Goal: Information Seeking & Learning: Get advice/opinions

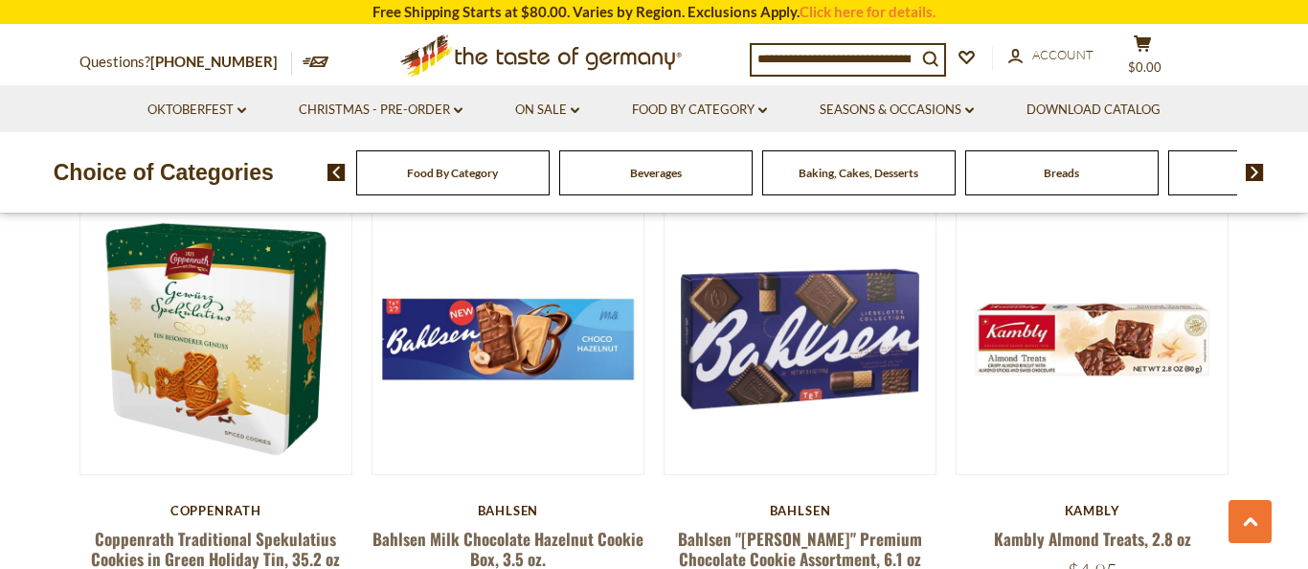
scroll to position [1973, 0]
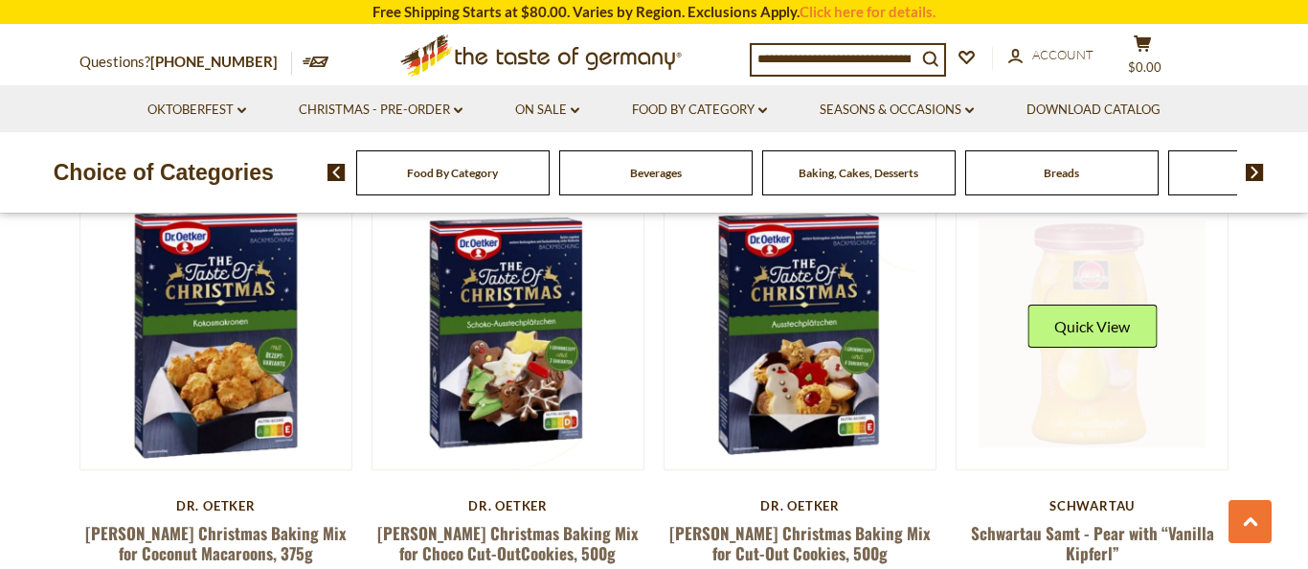
scroll to position [1973, 0]
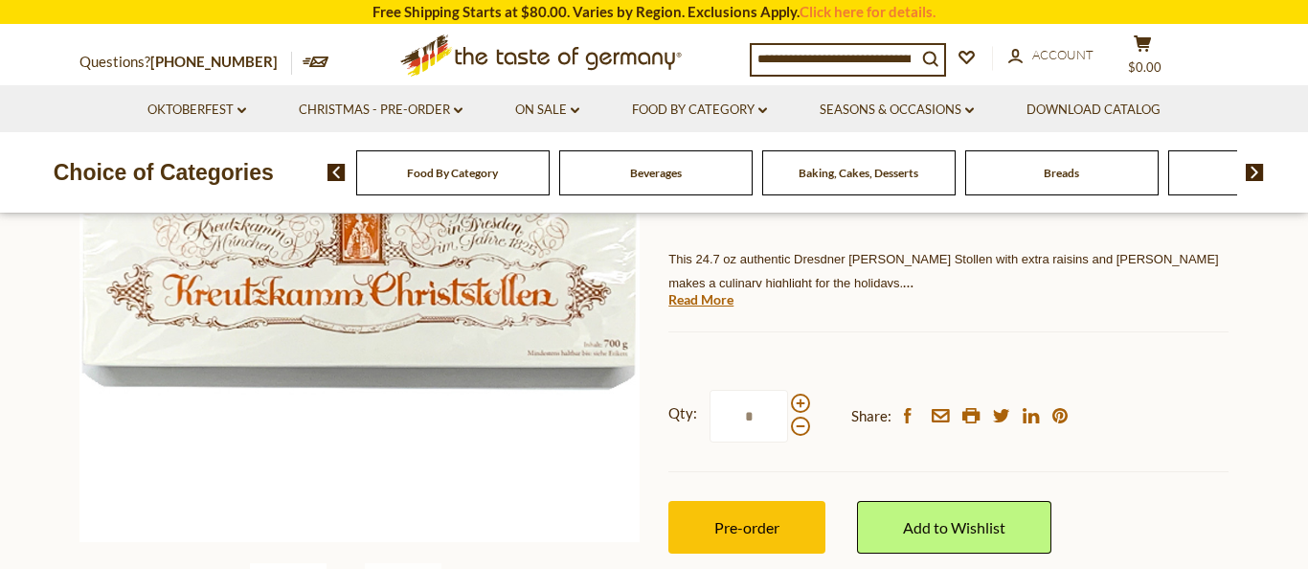
scroll to position [335, 0]
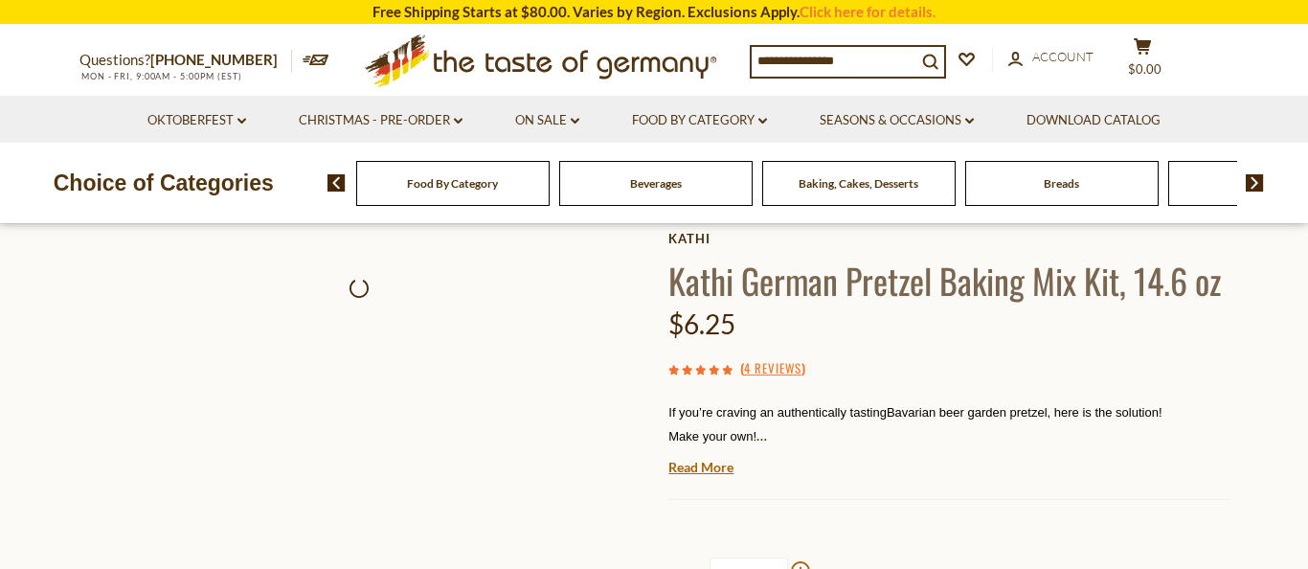
scroll to position [460, 0]
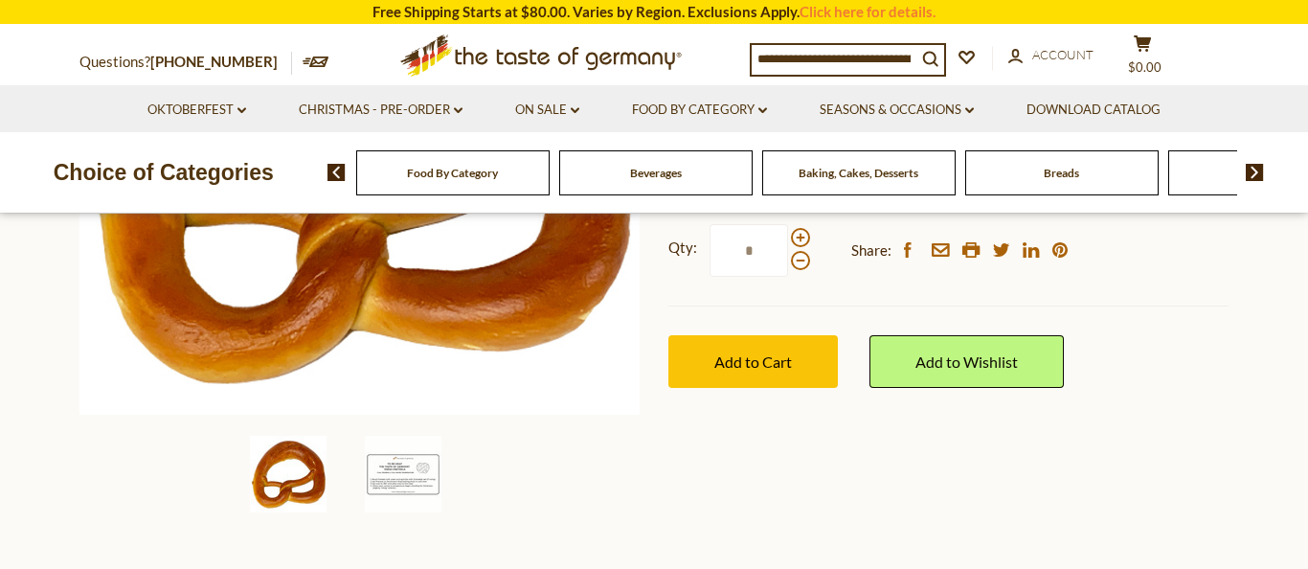
scroll to position [468, 0]
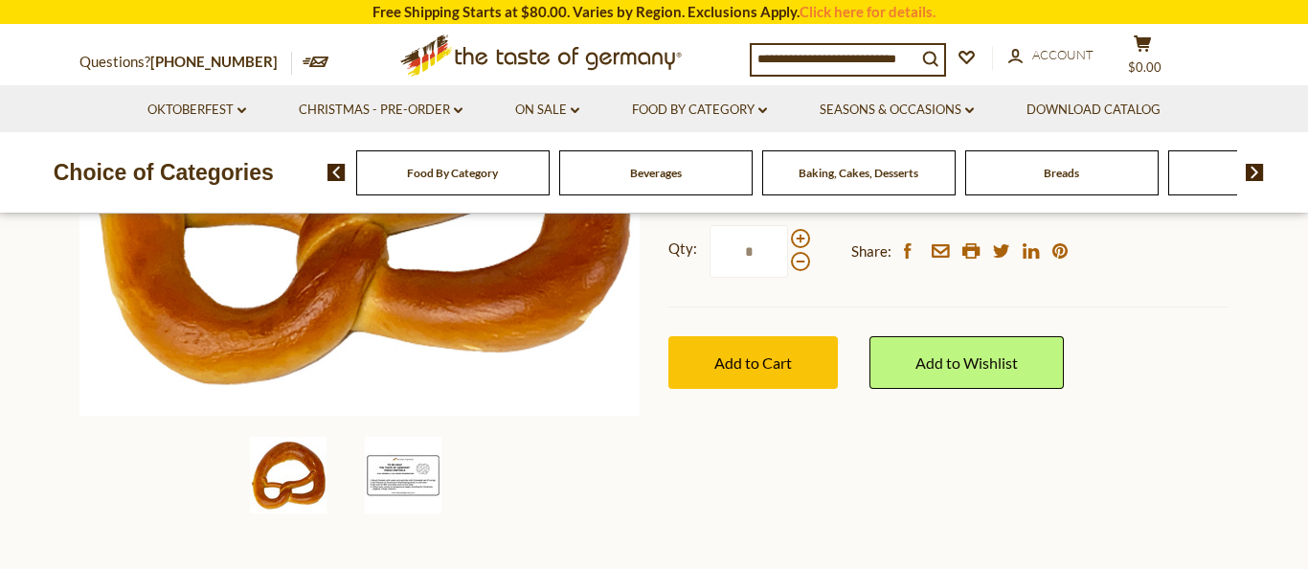
click at [421, 476] on img at bounding box center [403, 475] width 77 height 77
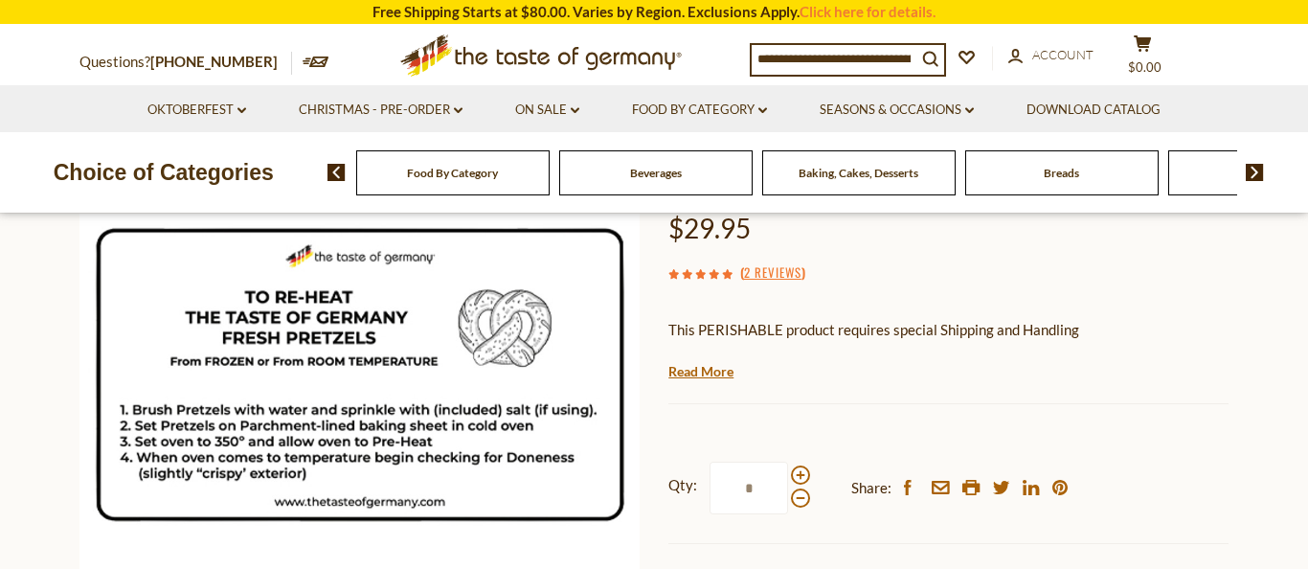
scroll to position [228, 0]
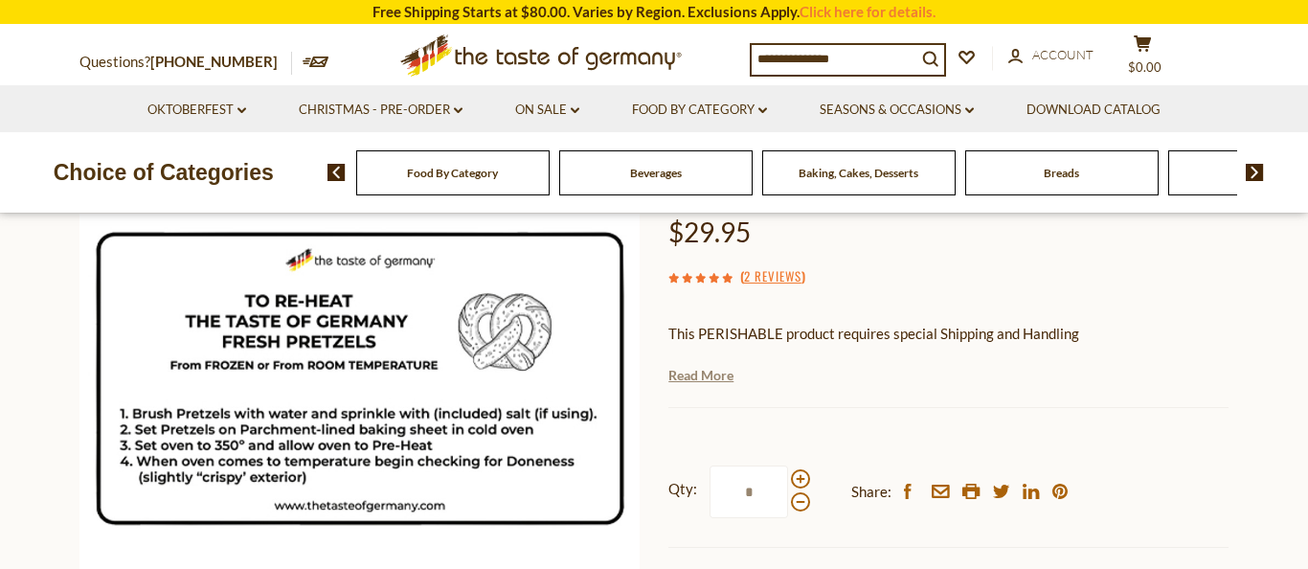
click at [708, 378] on link "Read More" at bounding box center [700, 375] width 65 height 19
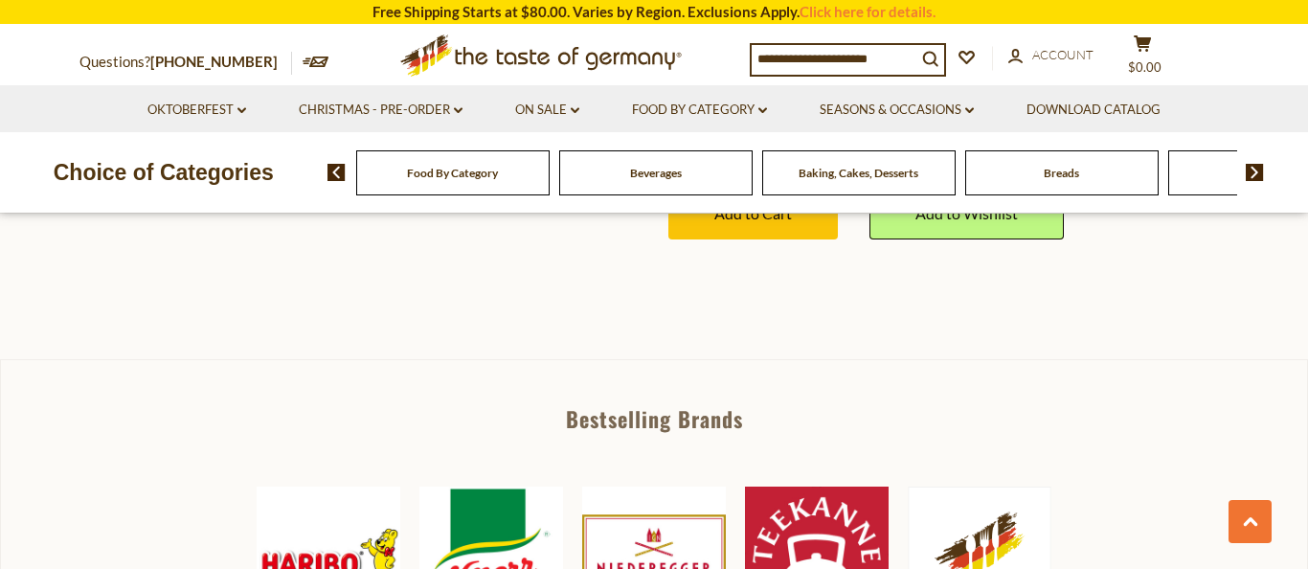
scroll to position [1134, 0]
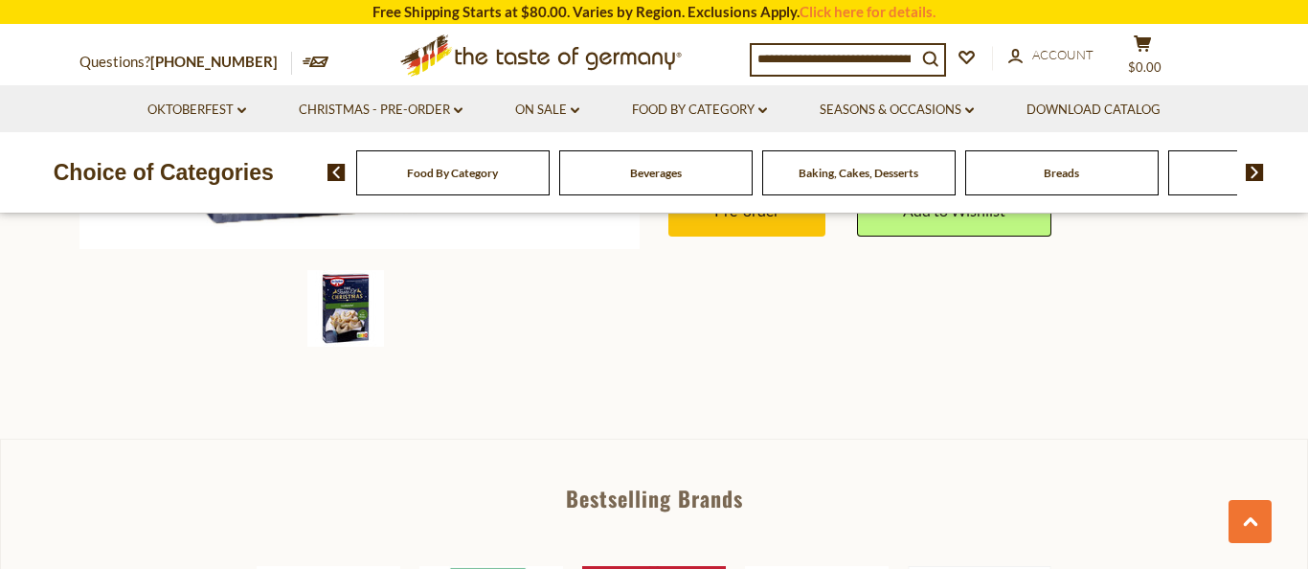
scroll to position [612, 0]
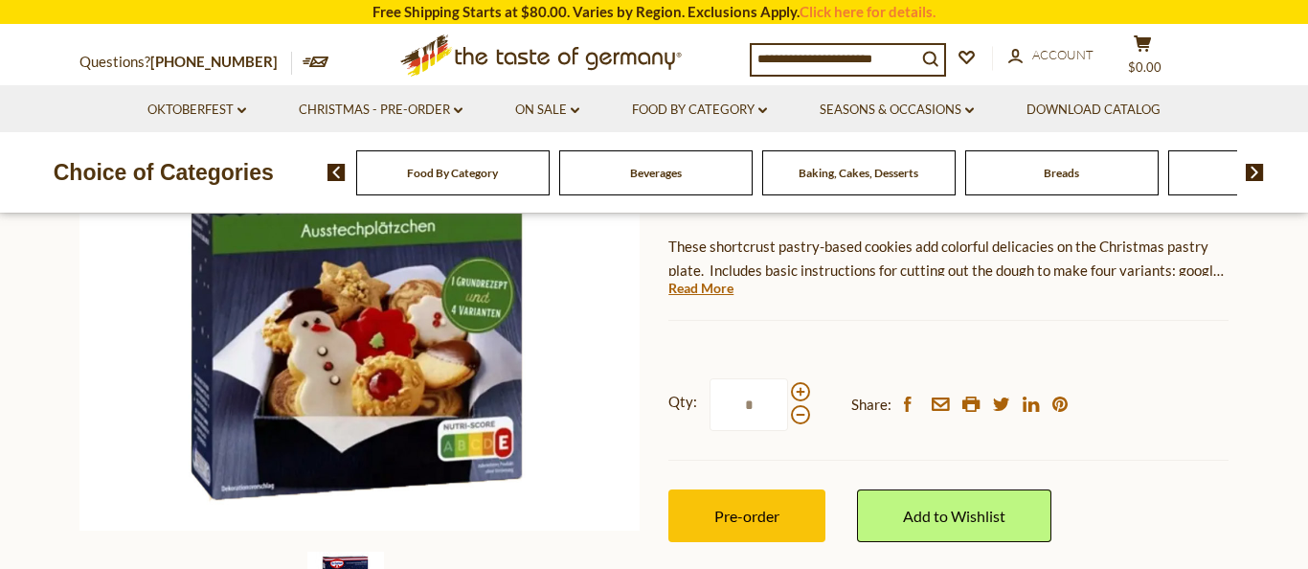
scroll to position [355, 0]
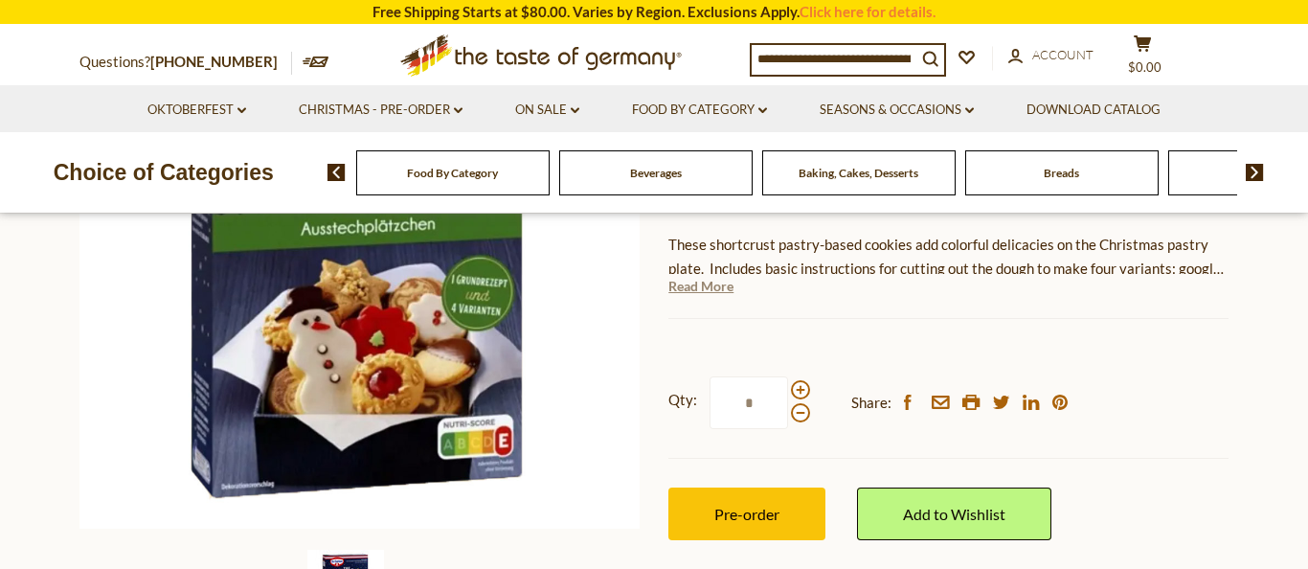
click at [687, 290] on link "Read More" at bounding box center [700, 286] width 65 height 19
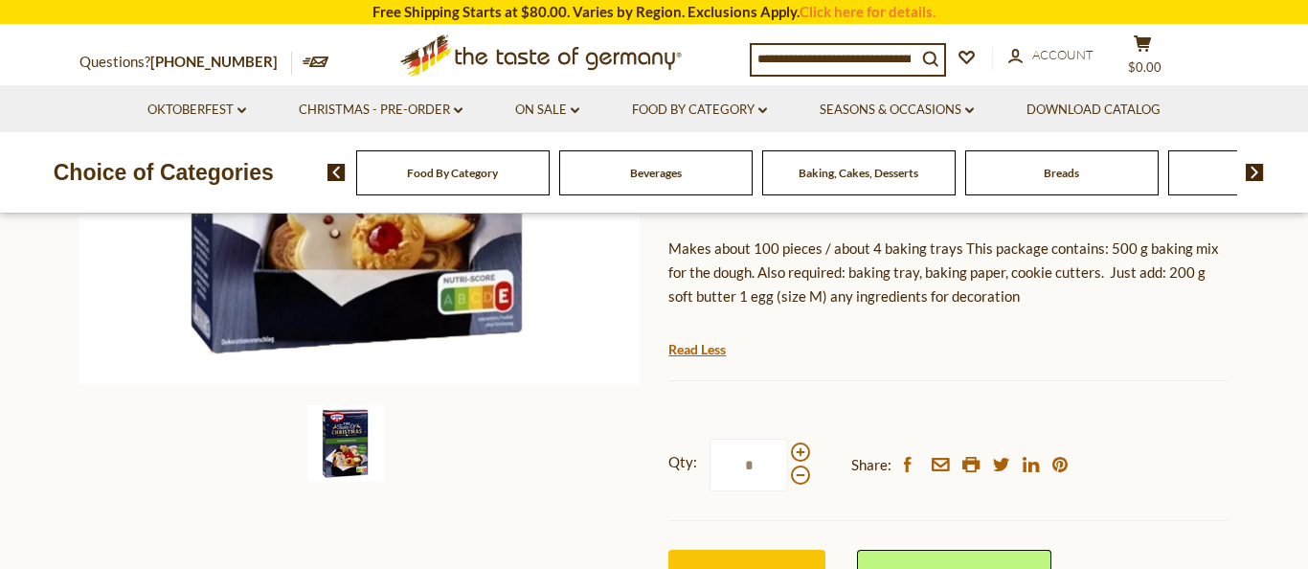
scroll to position [411, 0]
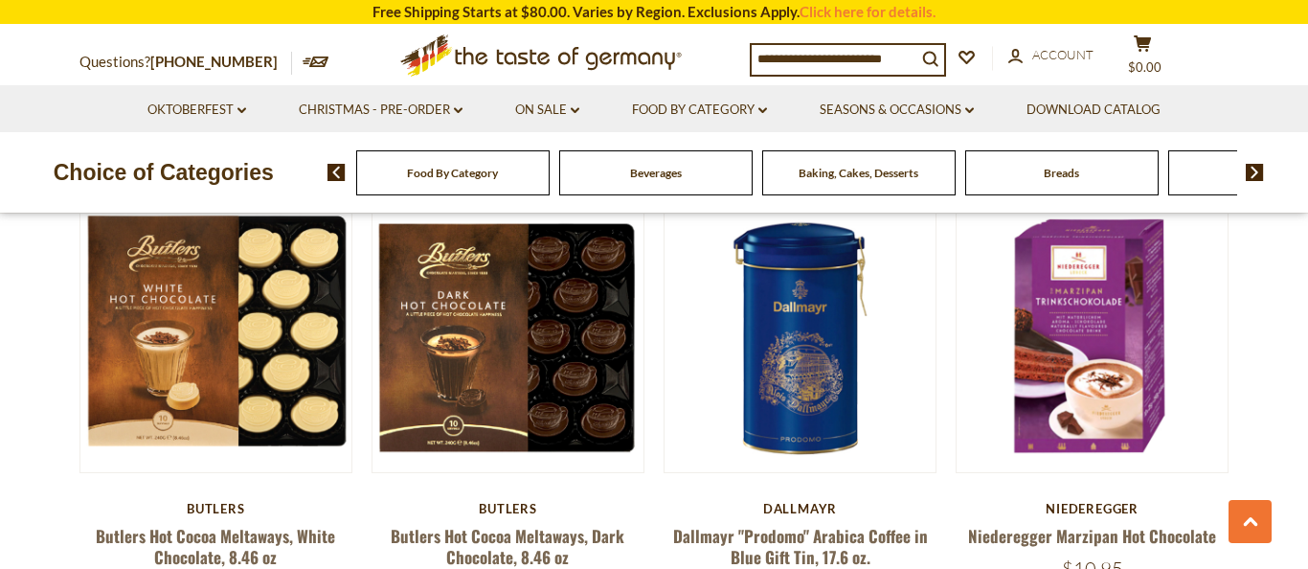
scroll to position [1540, 0]
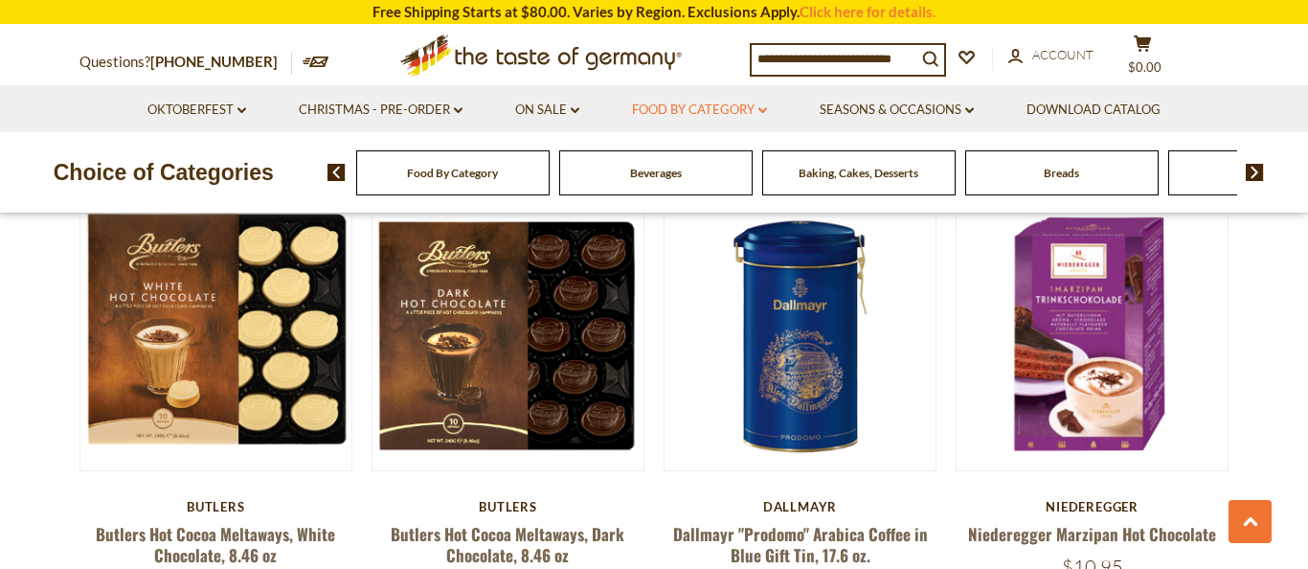
click at [762, 113] on icon "dropdown_arrow" at bounding box center [762, 110] width 9 height 7
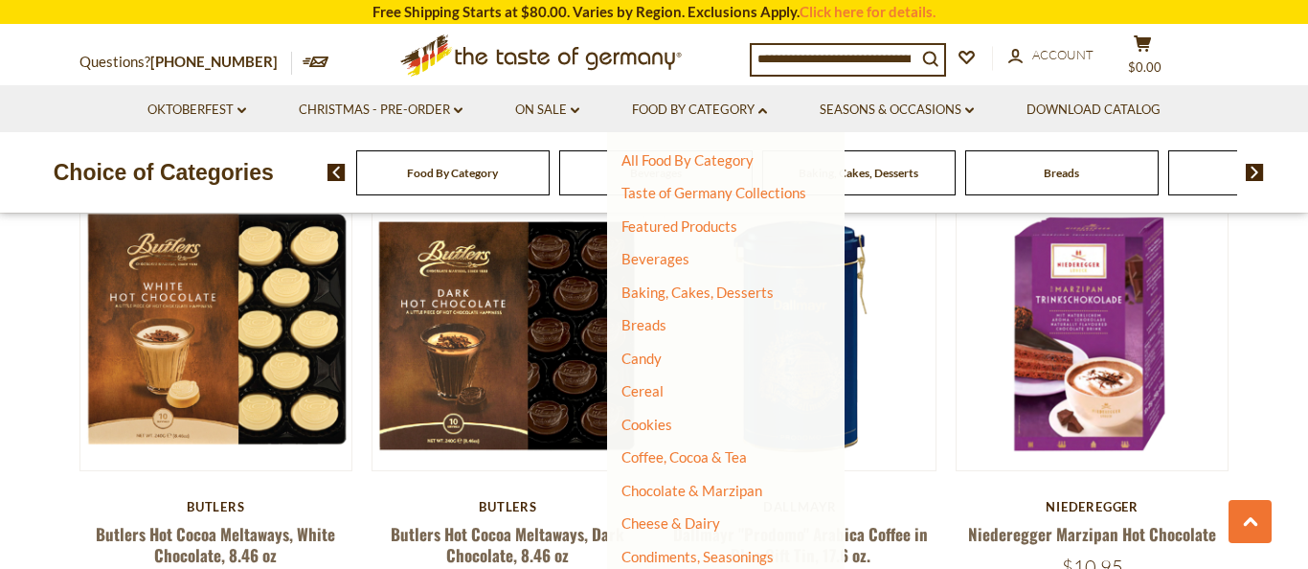
click at [550, 157] on div "Beverages" at bounding box center [452, 172] width 193 height 45
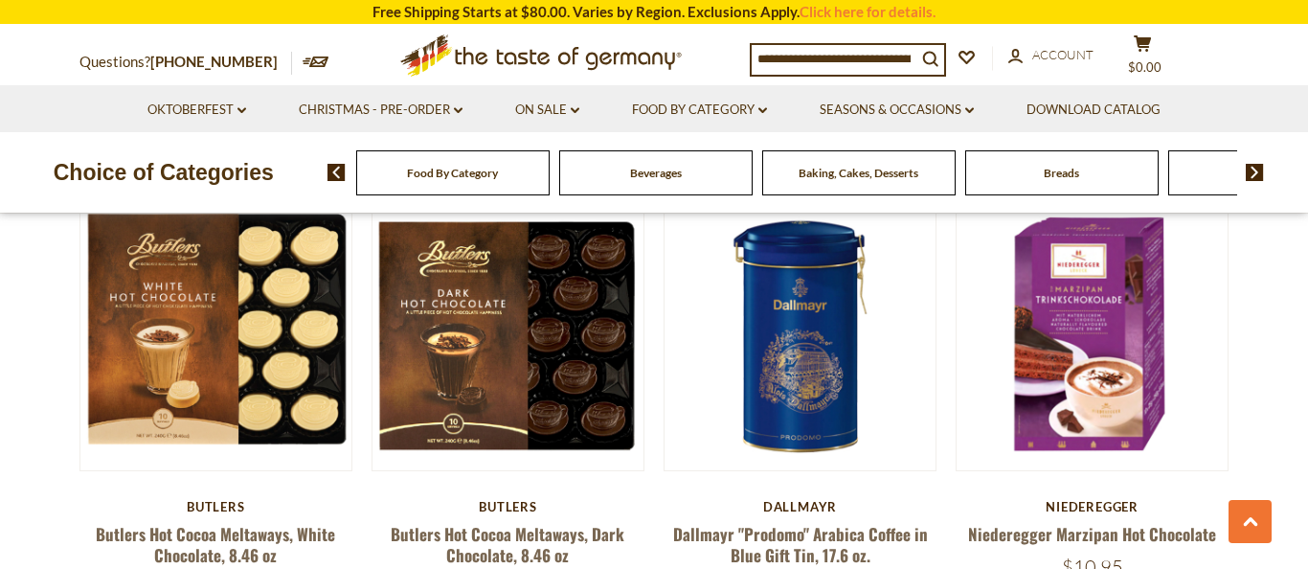
click at [550, 180] on div "Beverages" at bounding box center [452, 172] width 193 height 45
click at [550, 176] on div "Beverages" at bounding box center [452, 172] width 193 height 45
click at [550, 172] on div "Beverages" at bounding box center [452, 172] width 193 height 45
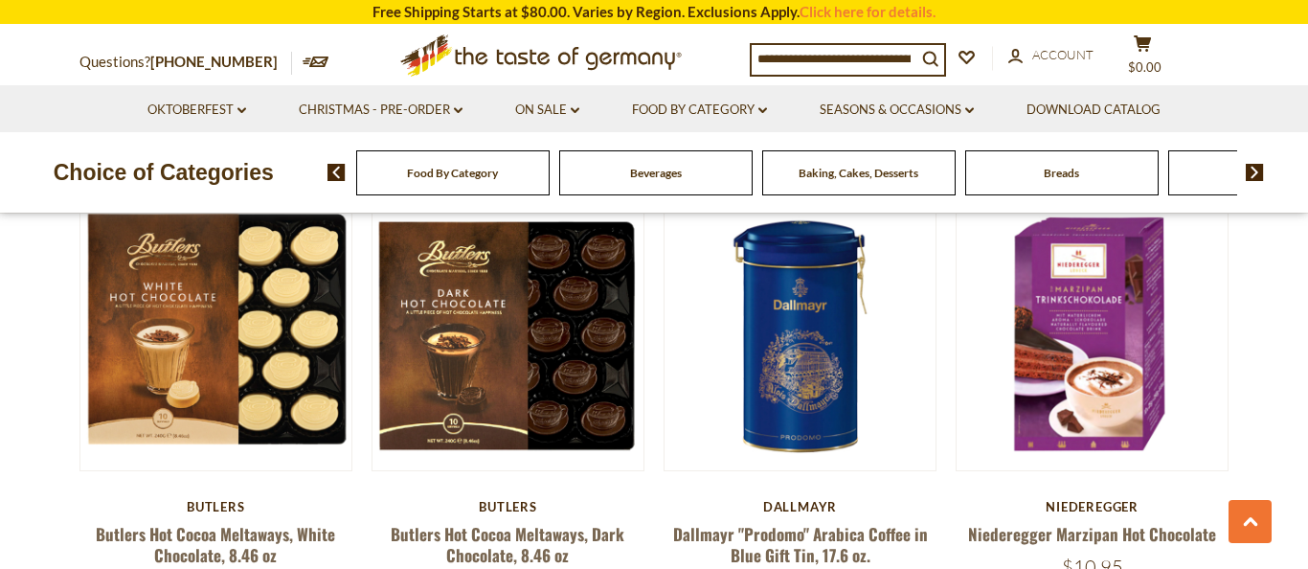
click at [550, 172] on div "Beverages" at bounding box center [452, 172] width 193 height 45
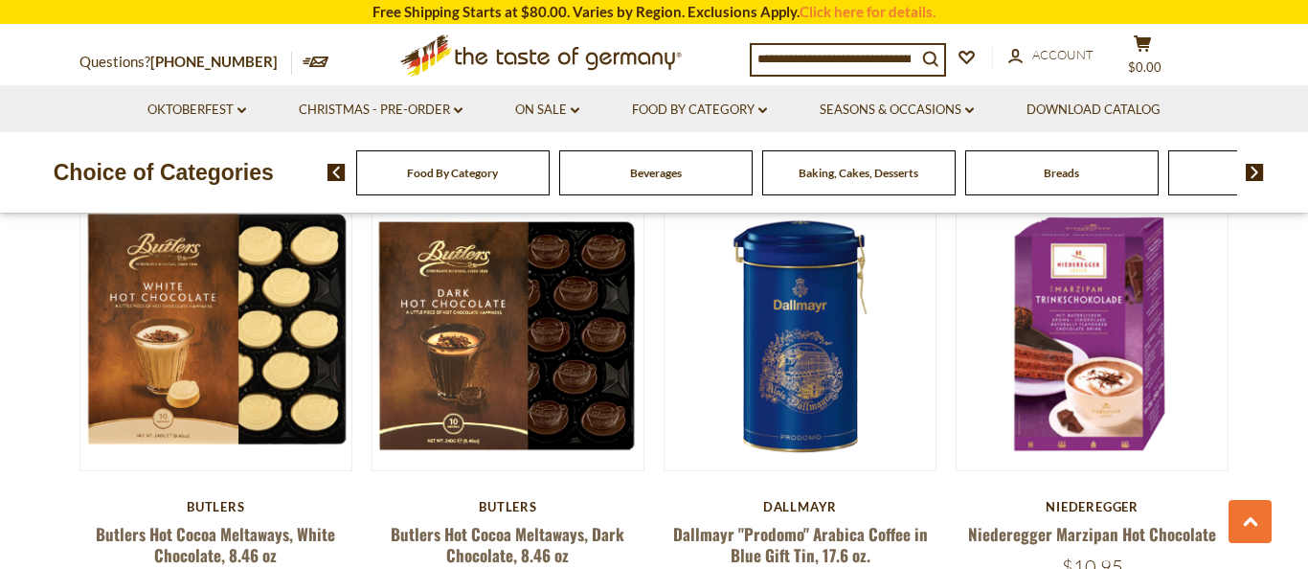
click at [550, 172] on div "Beverages" at bounding box center [452, 172] width 193 height 45
click at [753, 105] on link "Food By Category dropdown_arrow" at bounding box center [699, 110] width 135 height 21
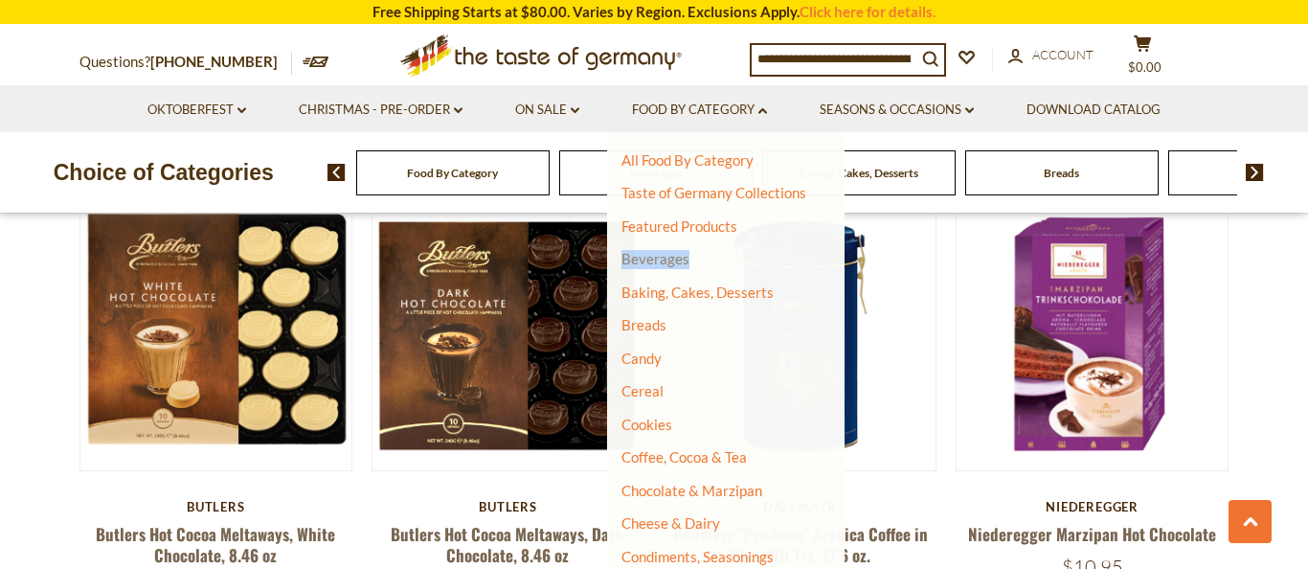
click at [653, 264] on link "Beverages" at bounding box center [655, 258] width 68 height 17
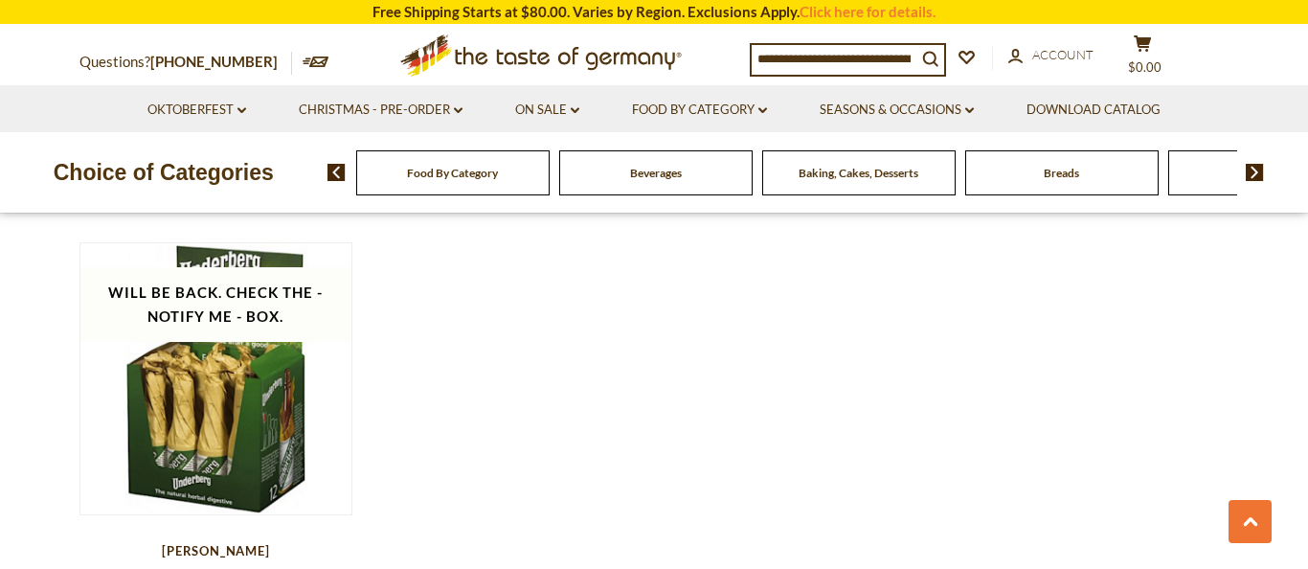
scroll to position [3733, 0]
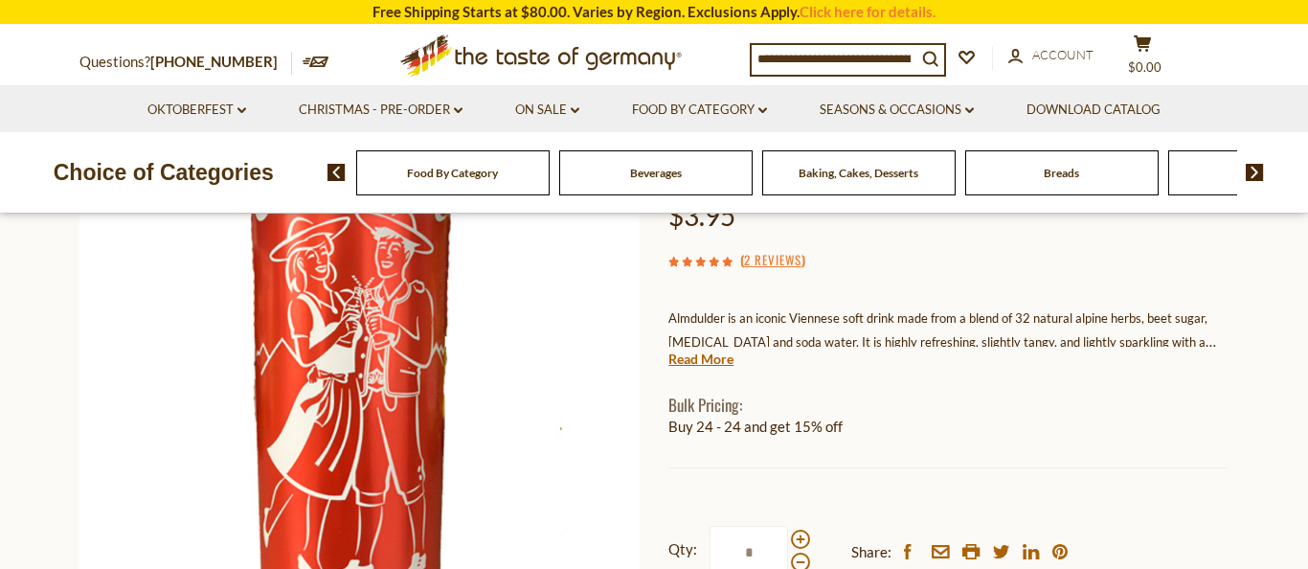
scroll to position [245, 0]
click at [716, 357] on link "Read More" at bounding box center [700, 357] width 65 height 19
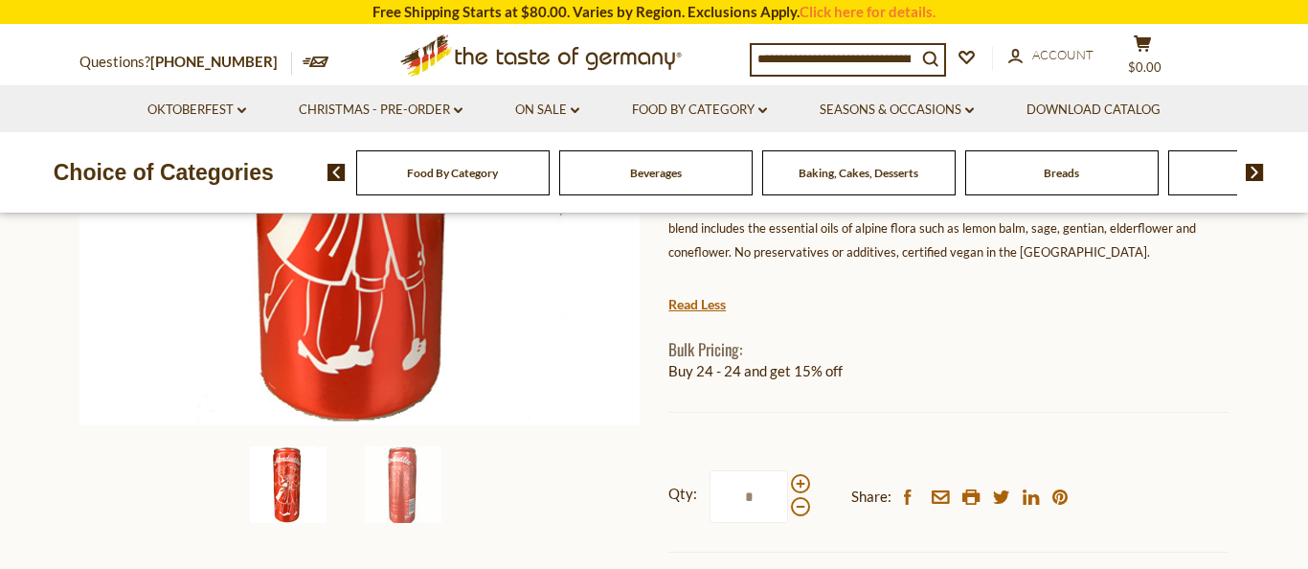
scroll to position [462, 0]
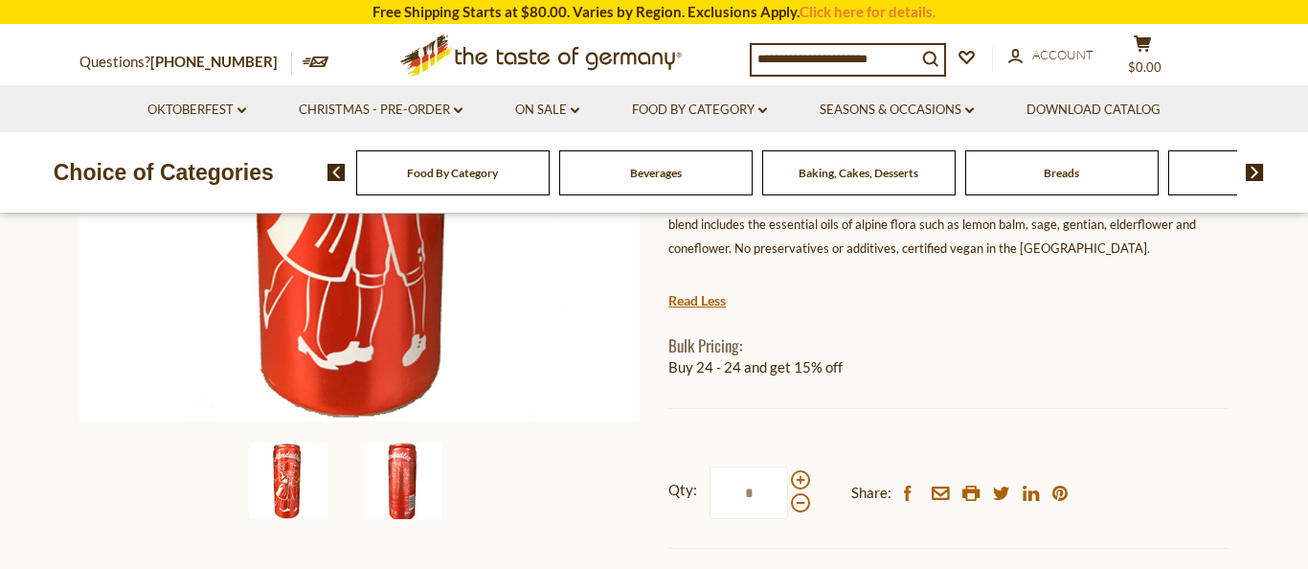
click at [407, 489] on img at bounding box center [403, 480] width 77 height 77
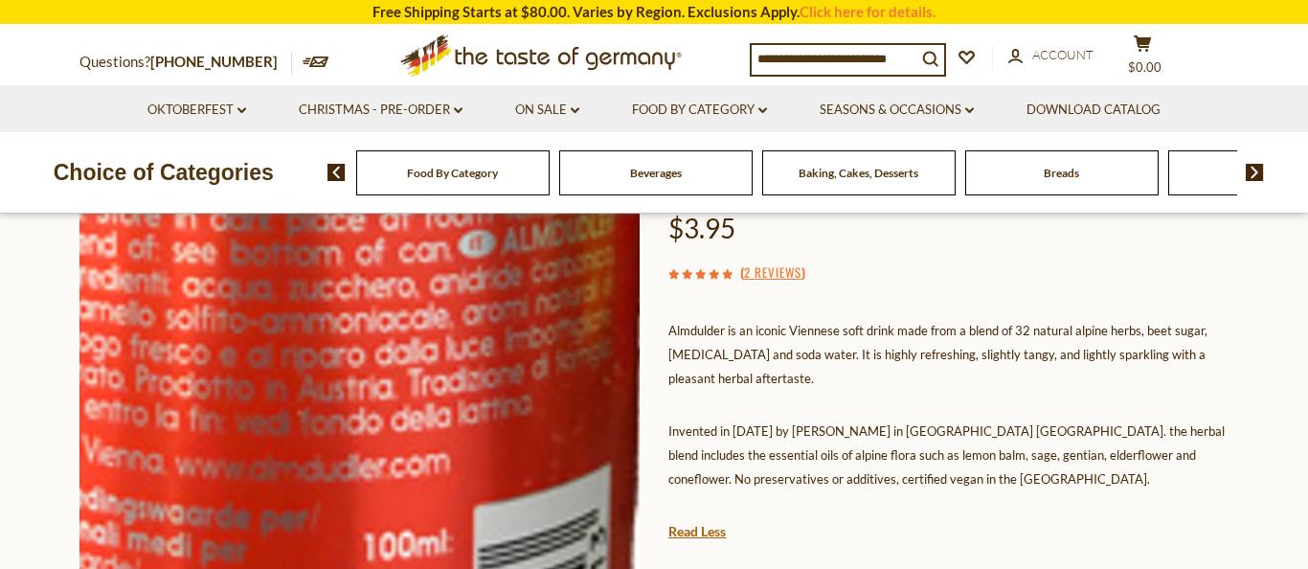
scroll to position [249, 0]
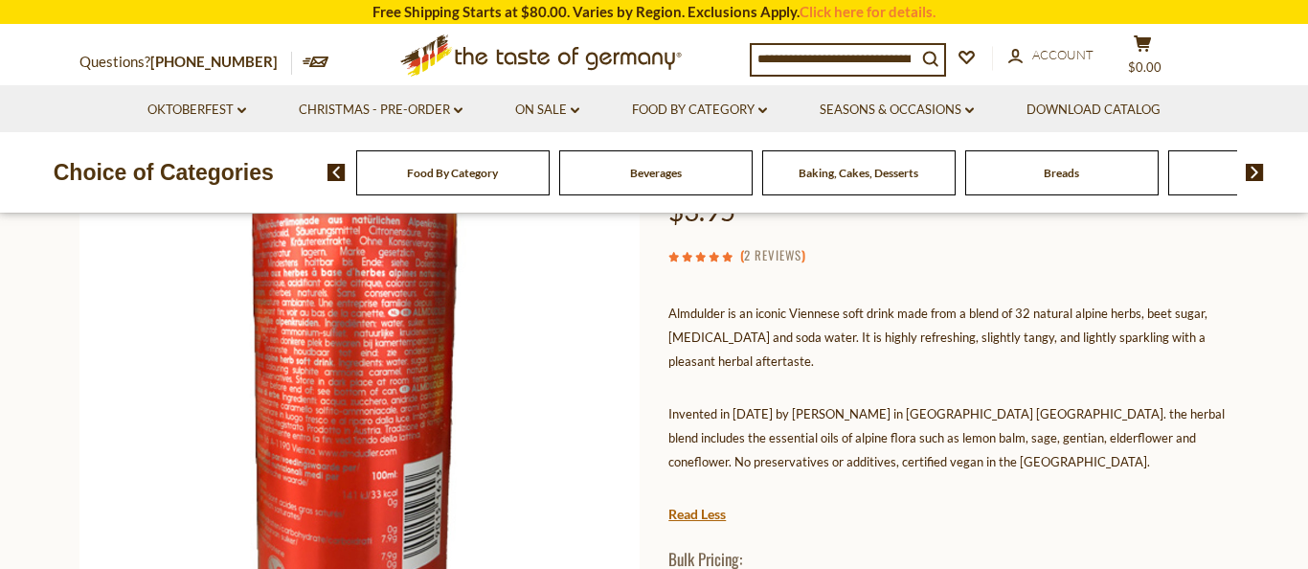
click at [766, 252] on link "2 Reviews" at bounding box center [772, 255] width 57 height 21
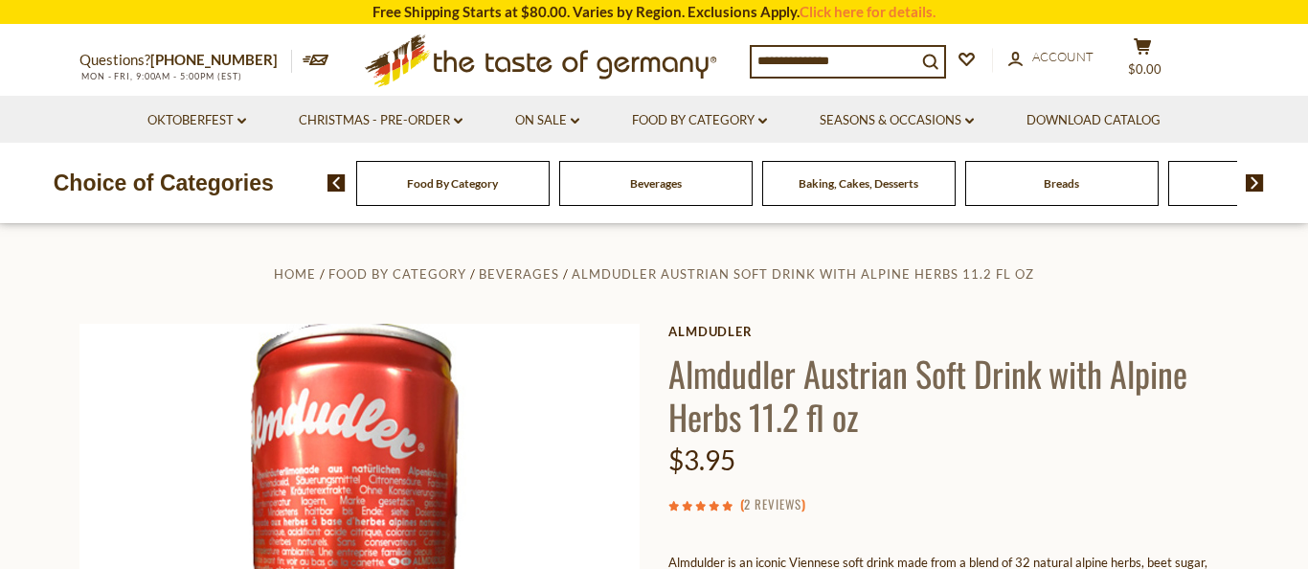
click at [770, 504] on link "2 Reviews" at bounding box center [772, 504] width 57 height 21
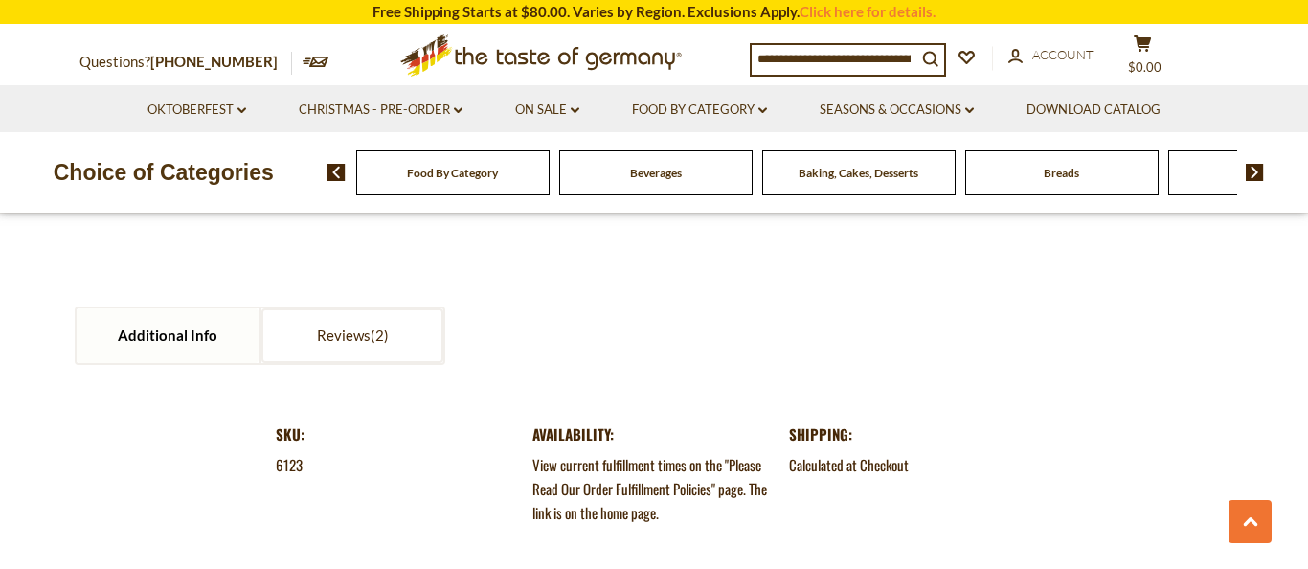
scroll to position [2130, 0]
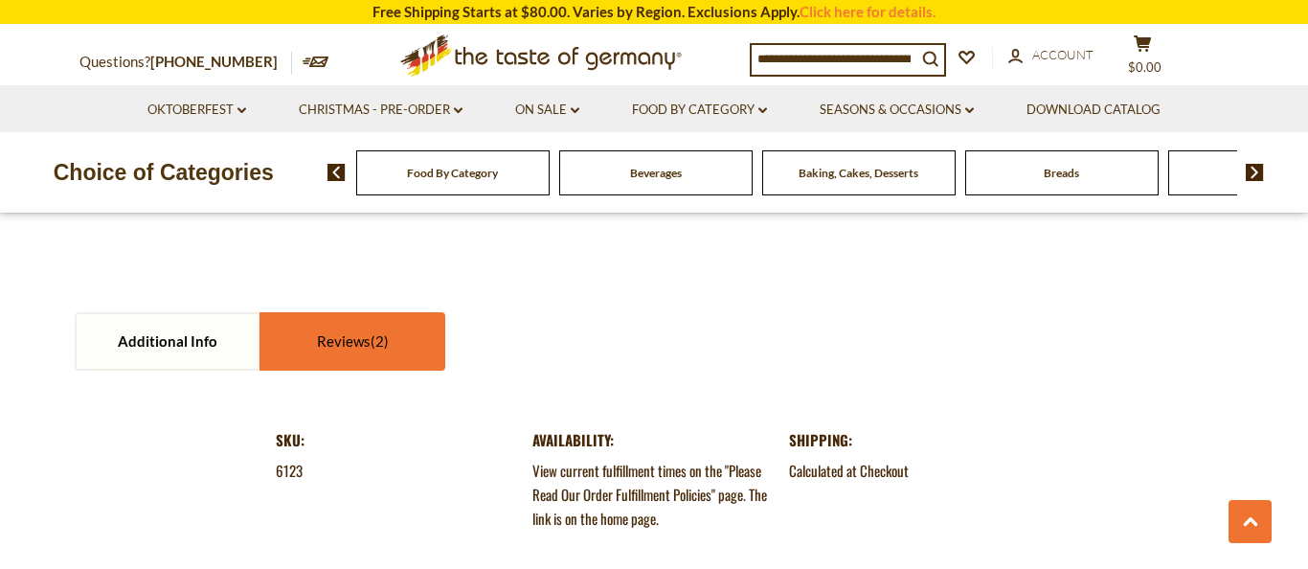
click at [372, 332] on span at bounding box center [380, 340] width 18 height 17
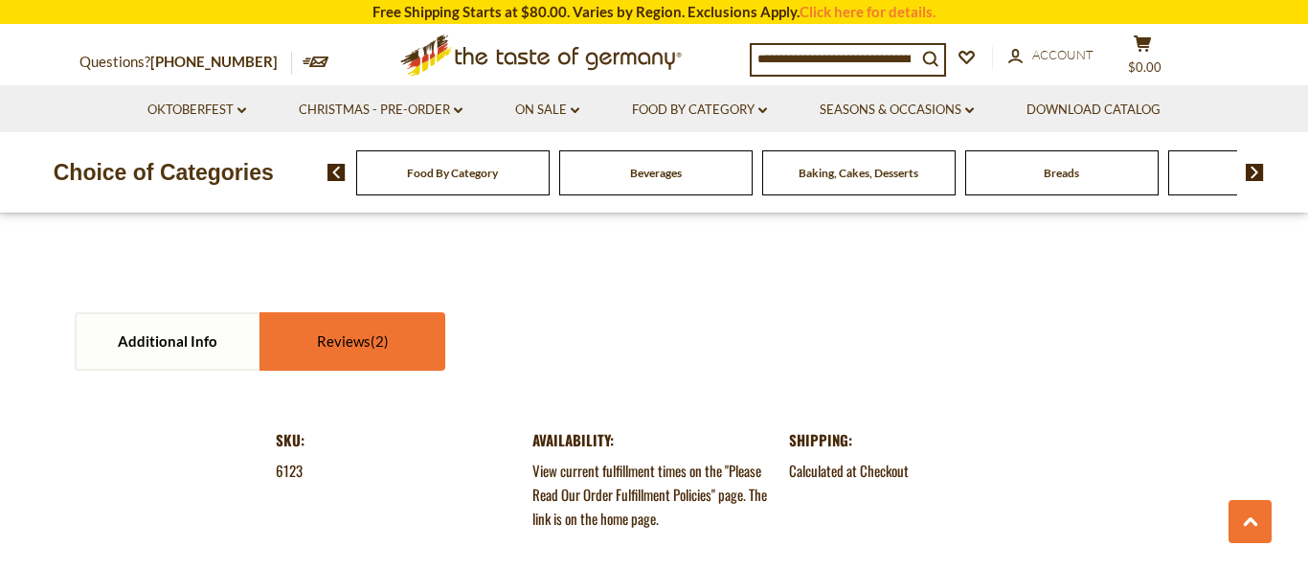
click at [372, 332] on span at bounding box center [380, 340] width 18 height 17
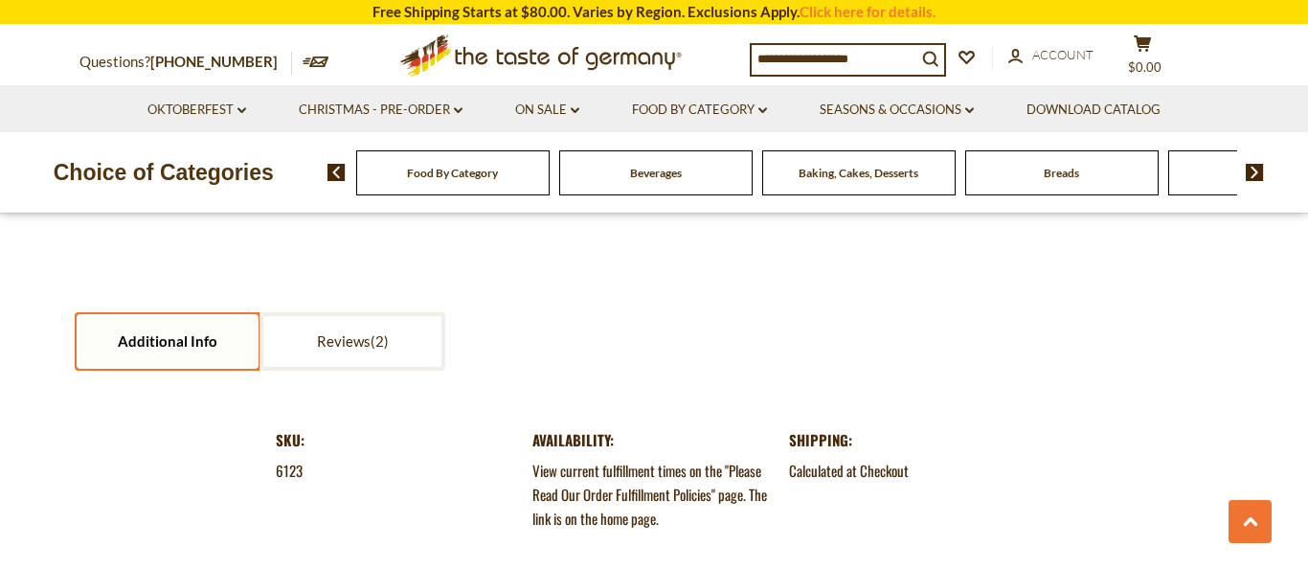
click at [212, 324] on link "Additional Info" at bounding box center [168, 341] width 182 height 55
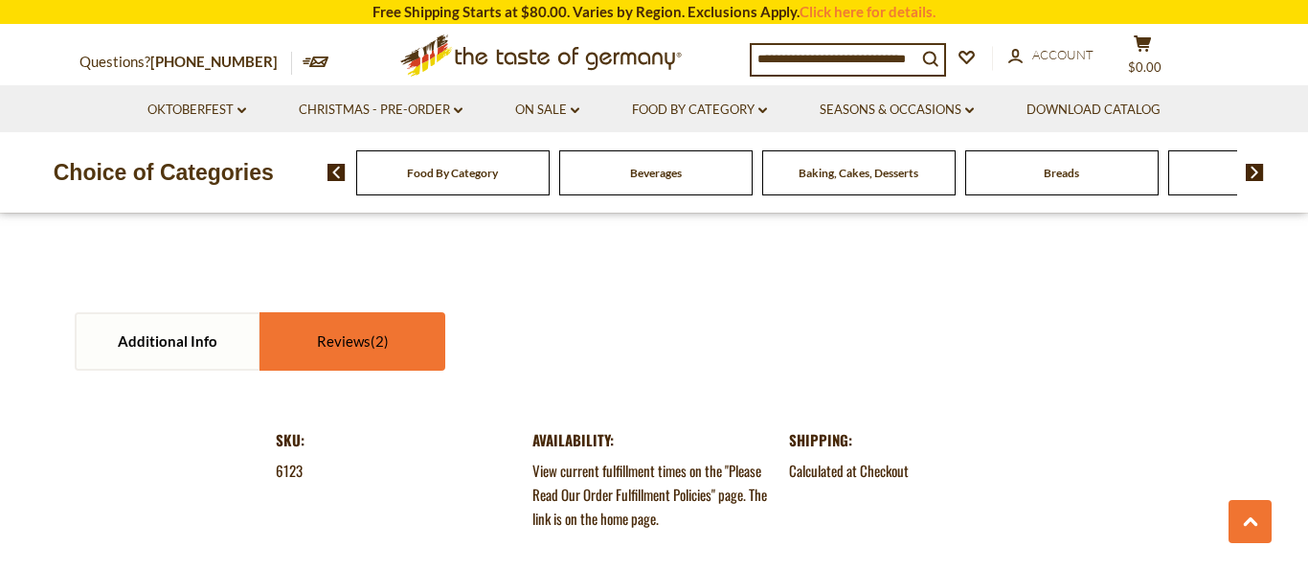
click at [282, 316] on link "Reviews" at bounding box center [352, 341] width 182 height 55
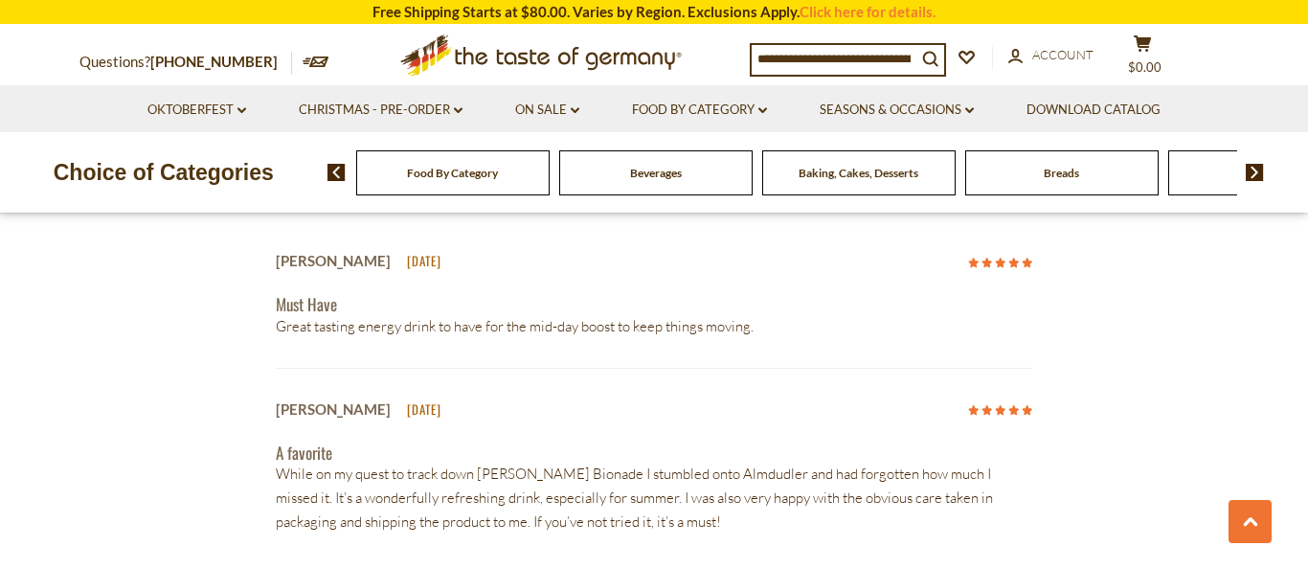
scroll to position [2420, 0]
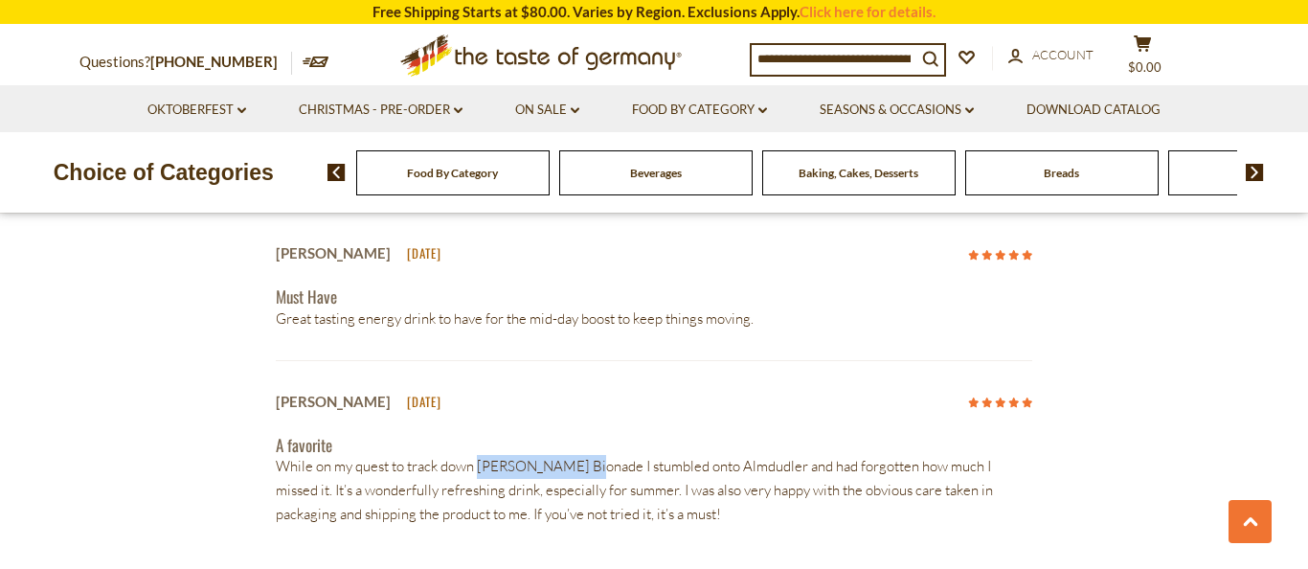
drag, startPoint x: 580, startPoint y: 428, endPoint x: 479, endPoint y: 429, distance: 101.5
click at [479, 455] on p "While on my quest to track down Kräuter Bionade I stumbled onto Almdudler and h…" at bounding box center [654, 491] width 756 height 72
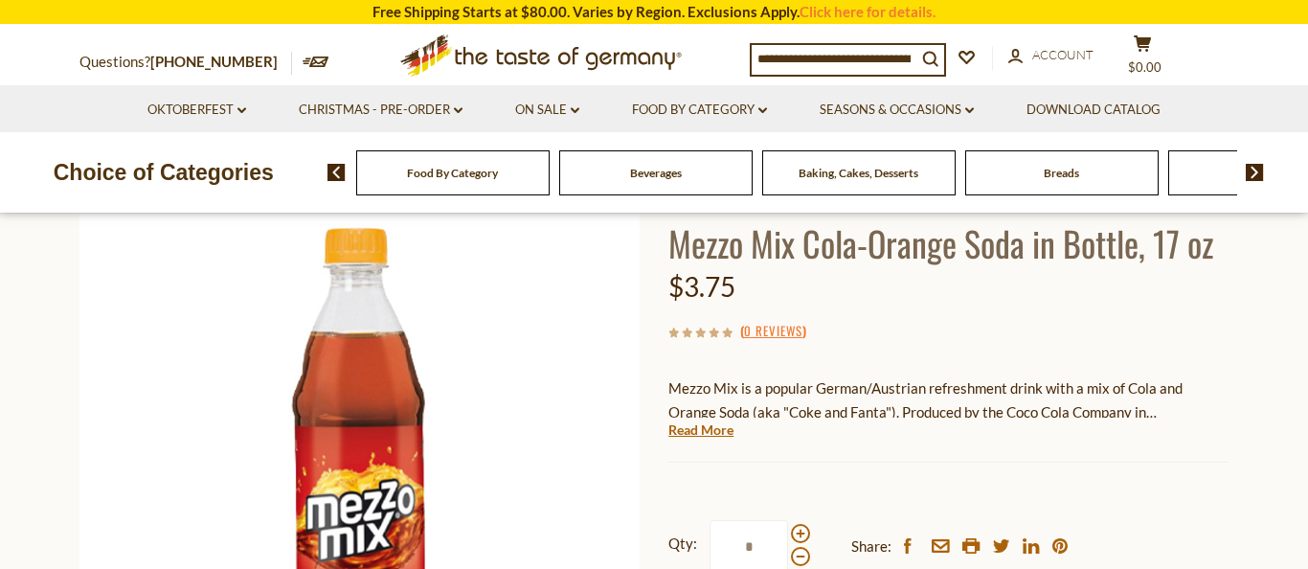
scroll to position [128, 0]
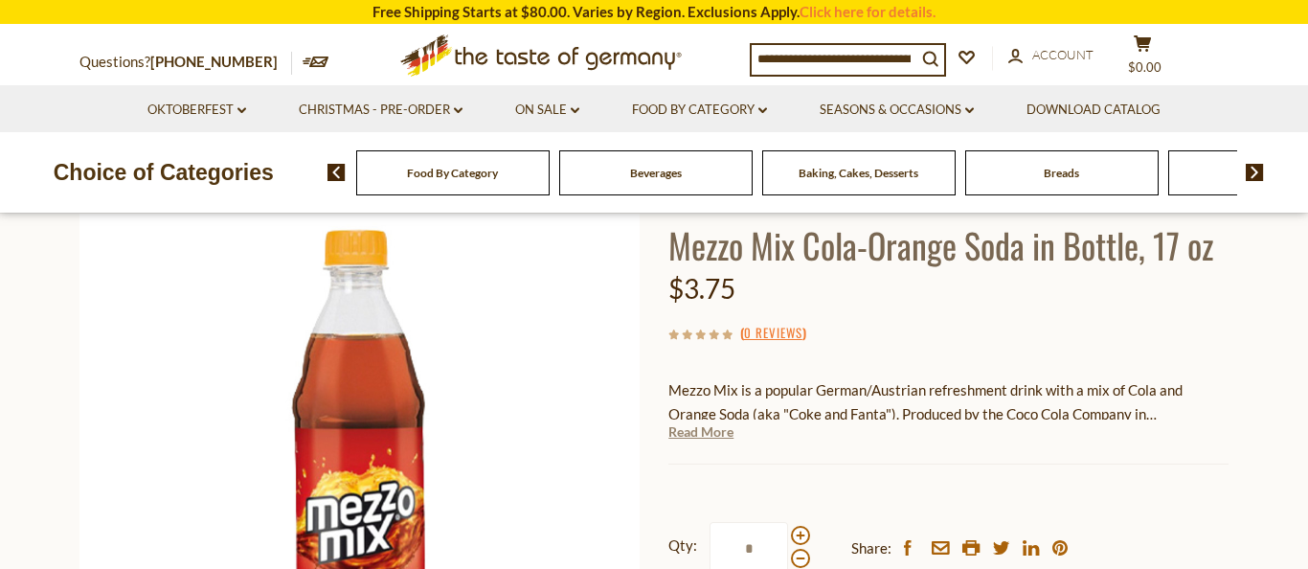
click at [716, 427] on link "Read More" at bounding box center [700, 431] width 65 height 19
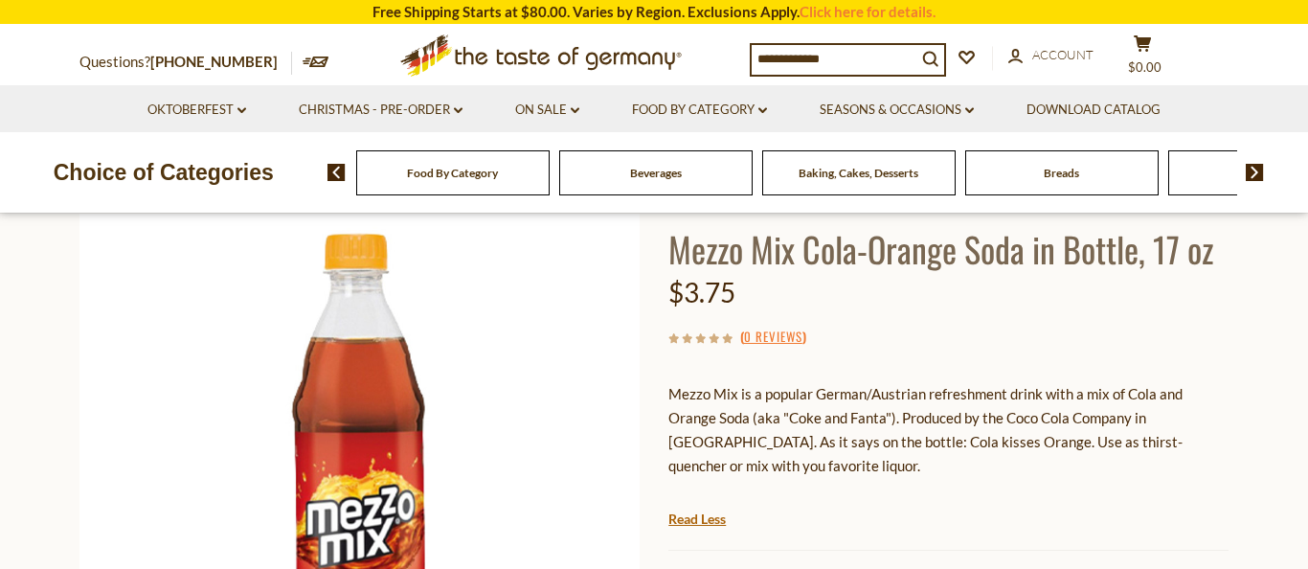
scroll to position [150, 0]
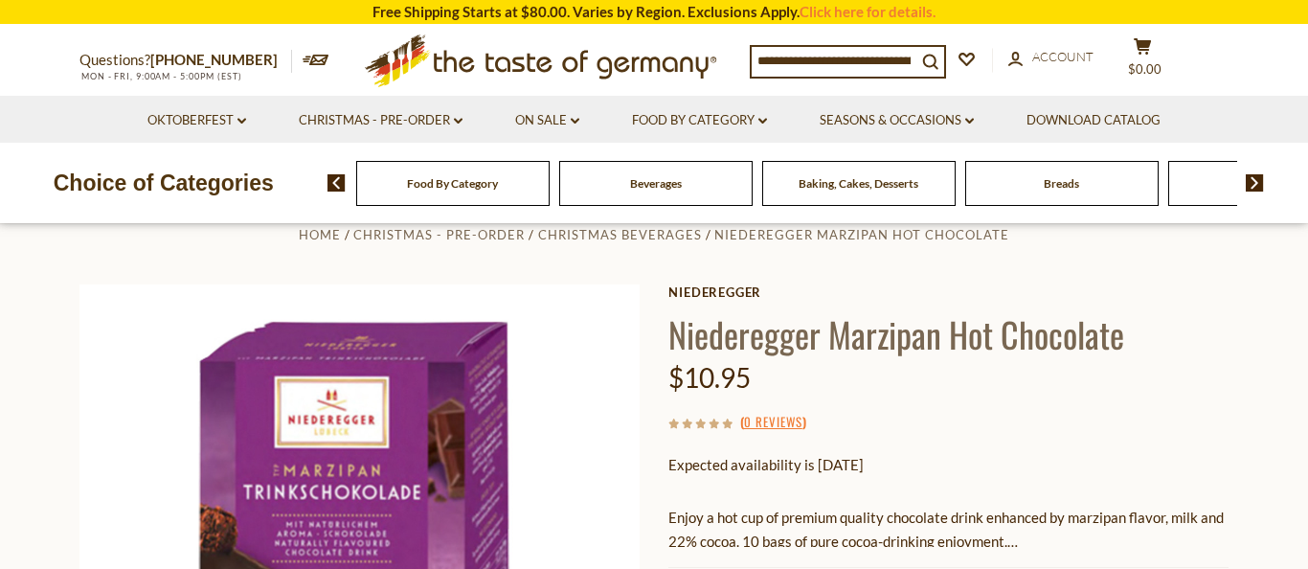
scroll to position [31, 0]
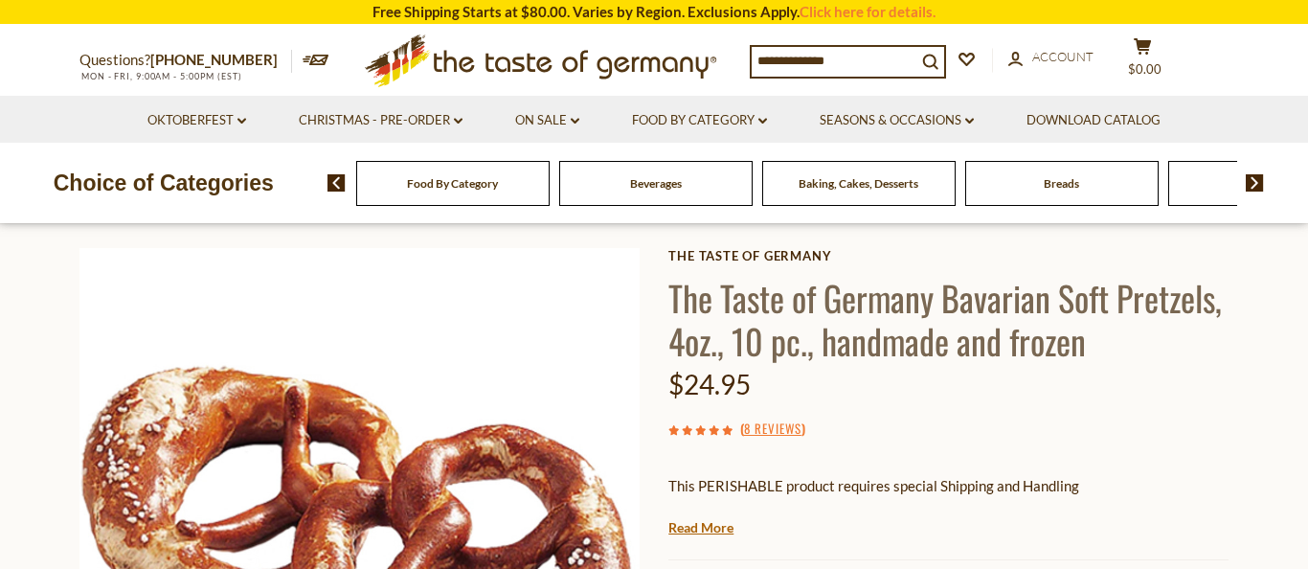
scroll to position [87, 0]
